Goal: Task Accomplishment & Management: Manage account settings

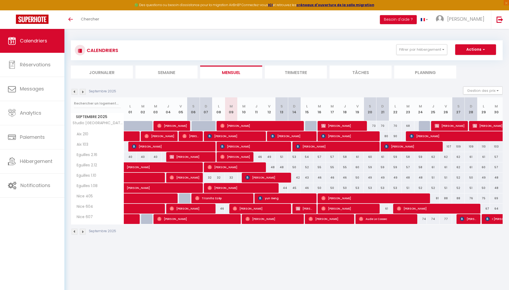
click at [192, 156] on span "[PERSON_NAME]" at bounding box center [191, 157] width 42 height 10
select select "OK"
select select "KO"
select select "1"
select select "0"
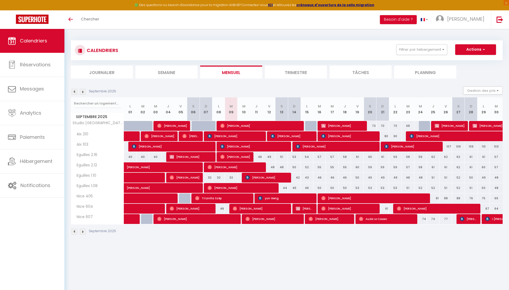
select select "1"
select select
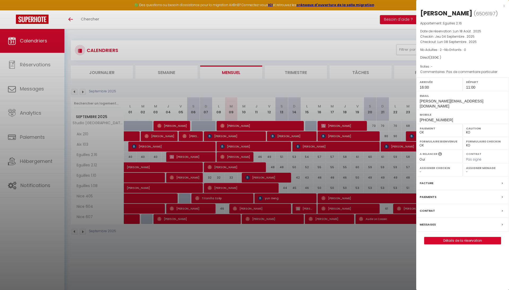
click at [467, 243] on link "Détails de la réservation" at bounding box center [462, 240] width 76 height 7
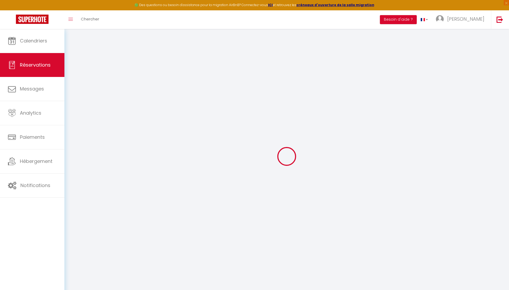
select select
checkbox input "false"
select select
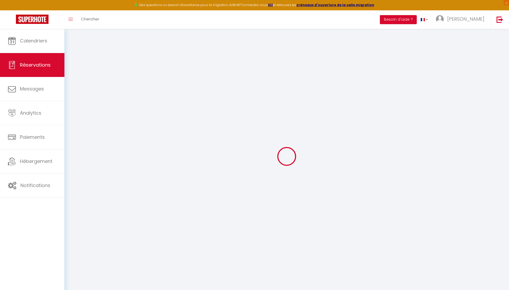
checkbox input "false"
type textarea "Pas de commentaire particulier"
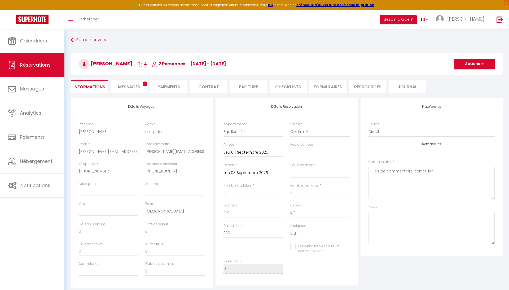
select select
checkbox input "false"
select select "16:00"
select select "11:00"
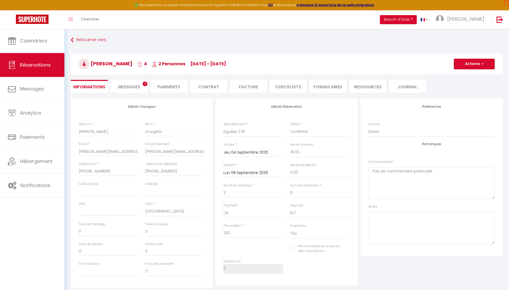
click at [129, 88] on span "Messages" at bounding box center [129, 87] width 22 height 6
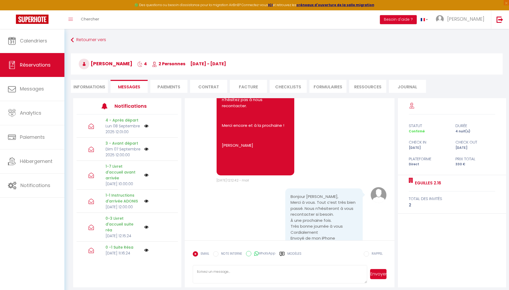
scroll to position [1651, 0]
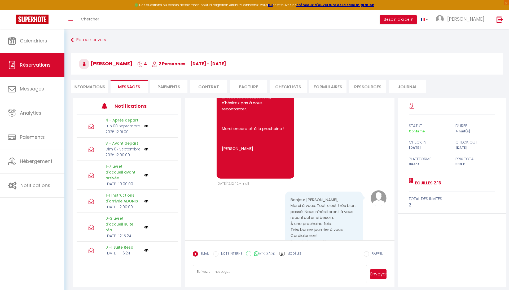
click at [41, 39] on span "Calendriers" at bounding box center [33, 40] width 27 height 7
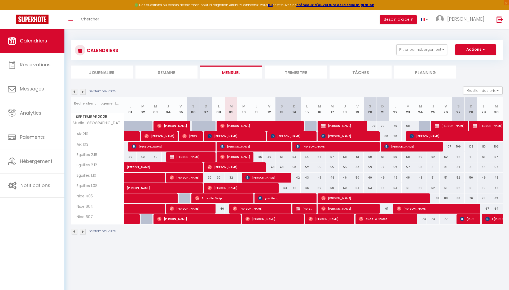
click at [250, 209] on span "[PERSON_NAME]" at bounding box center [260, 208] width 55 height 10
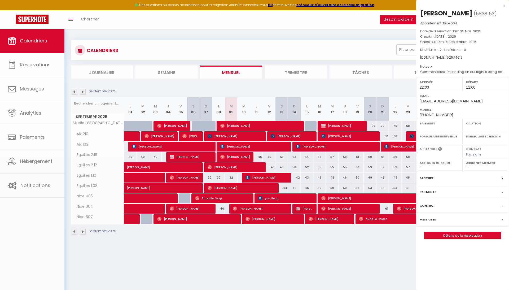
select select "OK"
select select "1"
select select "0"
select select "1"
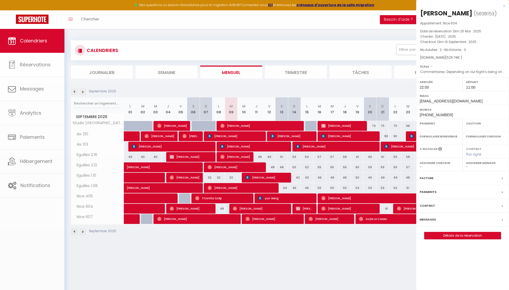
select select
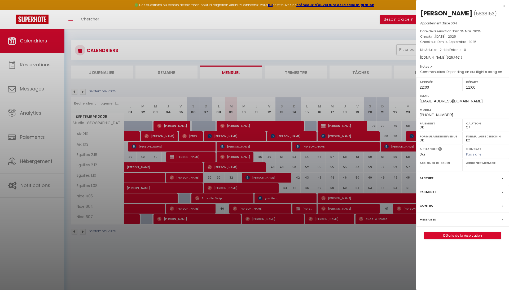
click at [504, 6] on div "x" at bounding box center [460, 6] width 89 height 6
